Goal: Find specific page/section: Find specific page/section

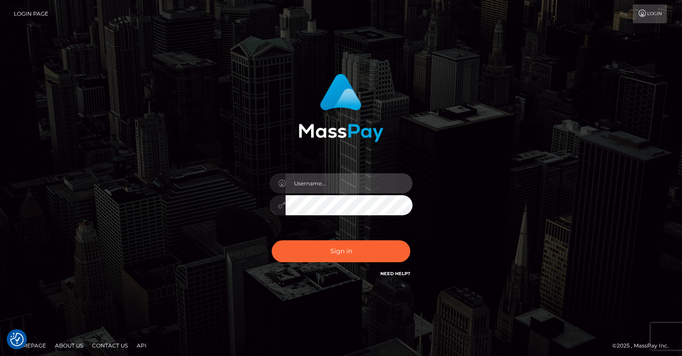
click at [376, 180] on input "text" at bounding box center [349, 183] width 127 height 20
type input "oli.fanvue"
click at [345, 179] on input "text" at bounding box center [349, 183] width 127 height 20
type input "oli.fanvue"
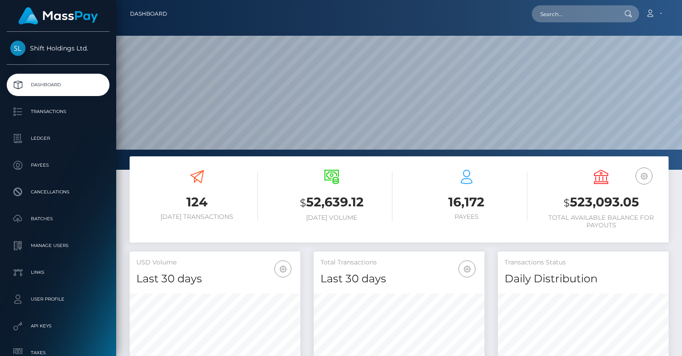
scroll to position [158, 171]
click at [576, 13] on input "text" at bounding box center [574, 13] width 84 height 17
paste input "[EMAIL_ADDRESS][DOMAIN_NAME]"
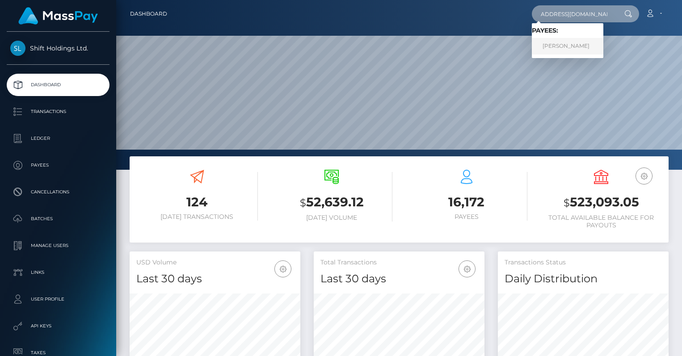
type input "carlosmorenodr88@gmail.com"
click at [565, 44] on link "CARLOS MORENO DEL RIO" at bounding box center [568, 46] width 72 height 17
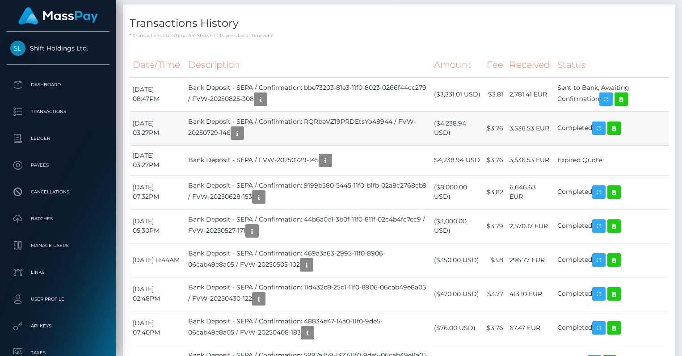
scroll to position [414, 0]
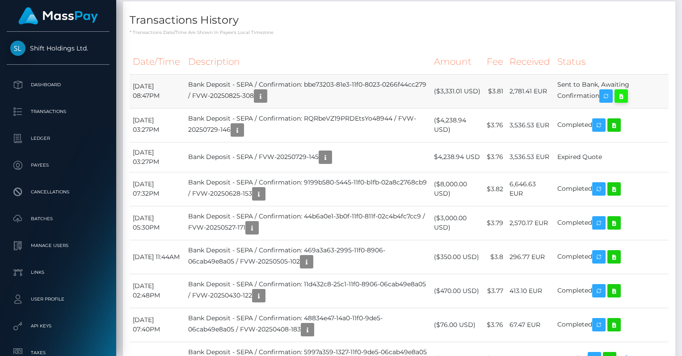
click at [627, 96] on icon at bounding box center [621, 96] width 11 height 11
